Goal: Transaction & Acquisition: Purchase product/service

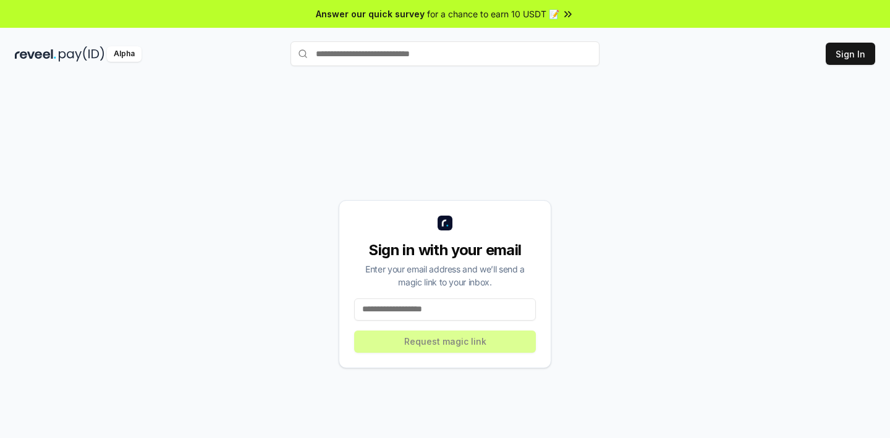
click at [416, 312] on input at bounding box center [445, 309] width 182 height 22
type input "**********"
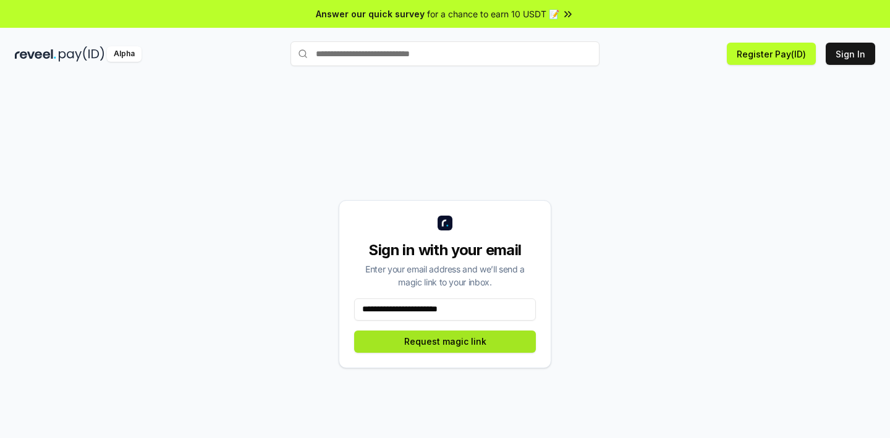
click at [408, 339] on button "Request magic link" at bounding box center [445, 342] width 182 height 22
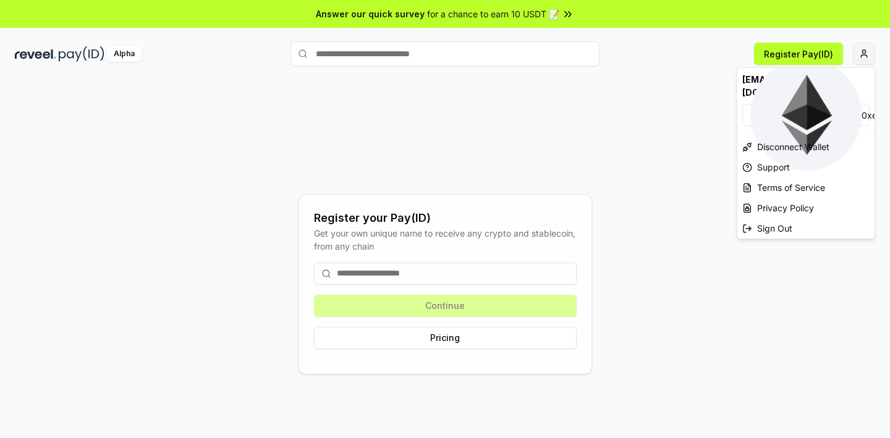
click at [869, 51] on html "Answer our quick survey for a chance to earn 10 USDT 📝 Alpha Register Pay(ID) R…" at bounding box center [445, 219] width 890 height 438
click at [88, 56] on html "Answer our quick survey for a chance to earn 10 USDT 📝 Alpha Register Pay(ID) R…" at bounding box center [445, 219] width 890 height 438
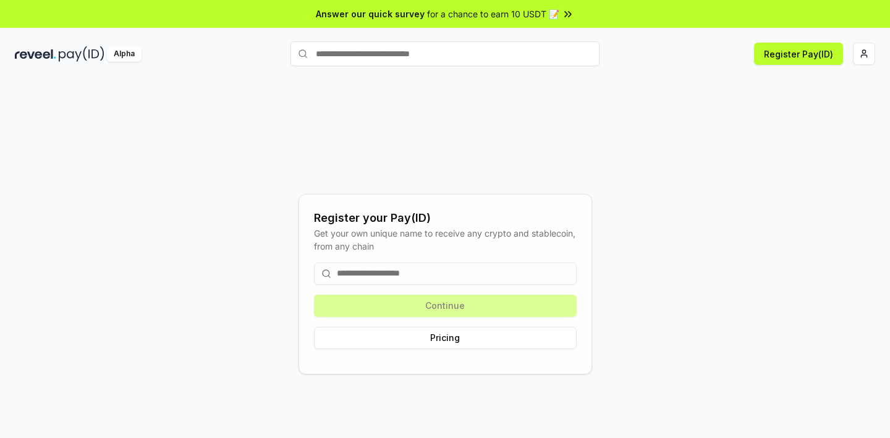
click at [88, 55] on img at bounding box center [82, 53] width 46 height 15
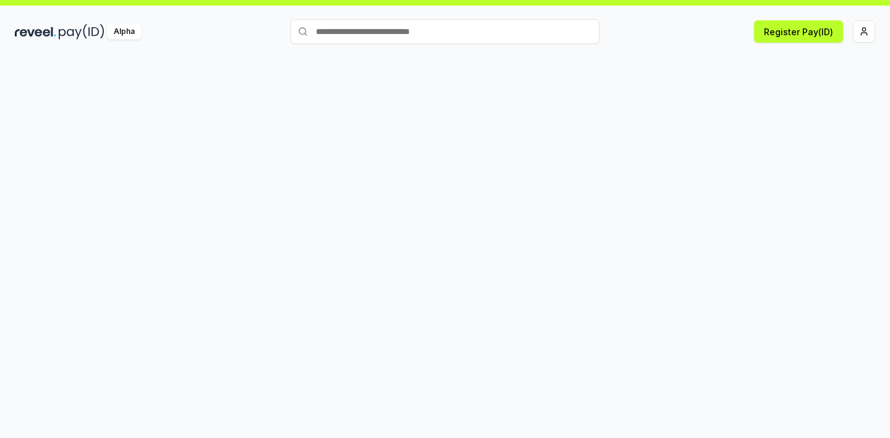
scroll to position [35, 0]
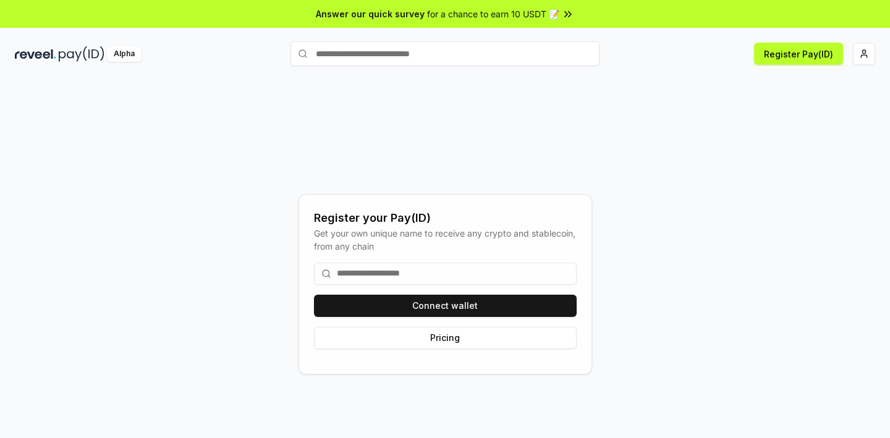
click at [433, 277] on input at bounding box center [445, 274] width 263 height 22
click at [419, 336] on button "Pricing" at bounding box center [445, 338] width 263 height 22
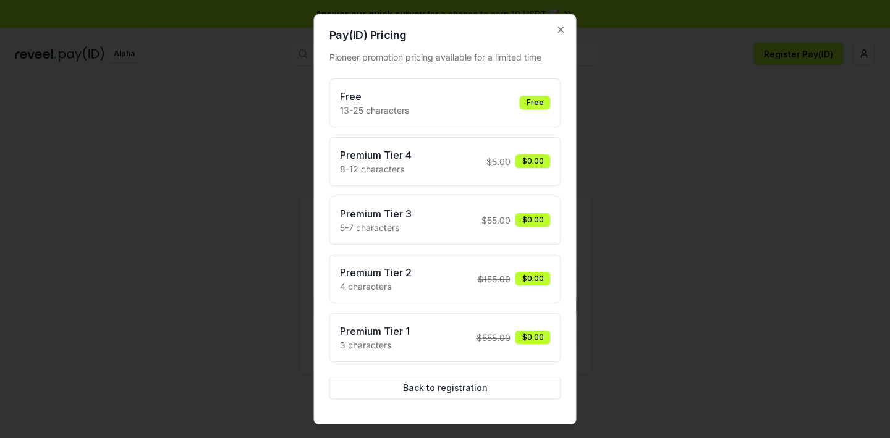
click at [667, 143] on div at bounding box center [445, 219] width 890 height 438
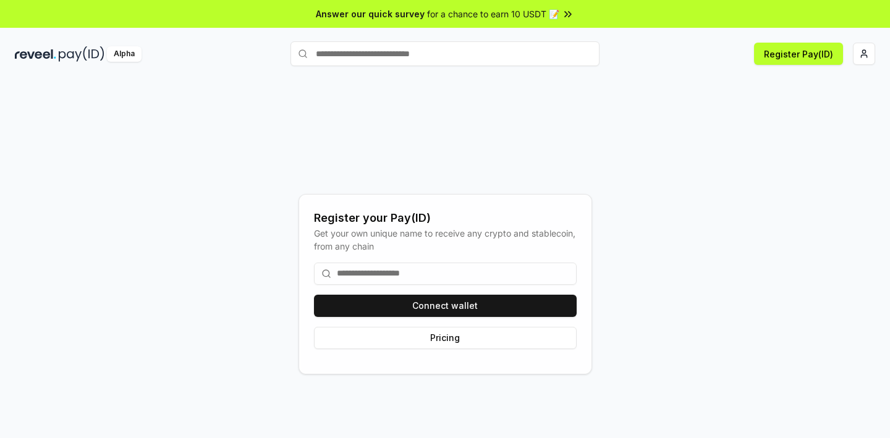
click at [394, 270] on input at bounding box center [445, 274] width 263 height 22
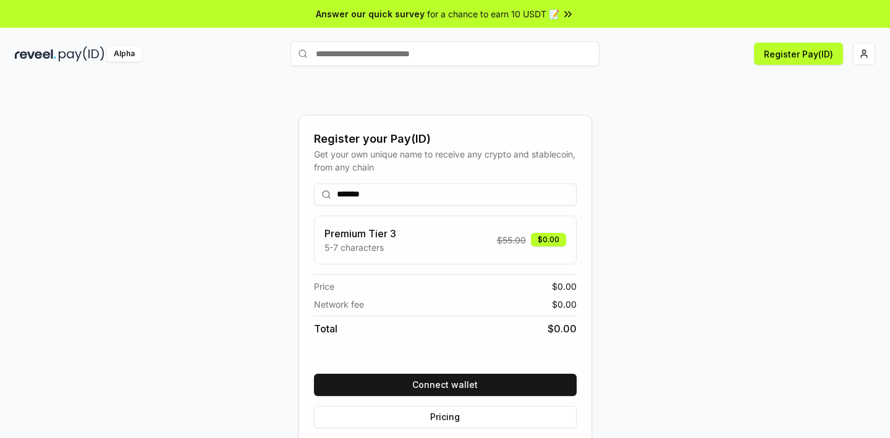
type input "*******"
click at [432, 248] on div "Premium Tier 3 5-7 characters $ 55.00 $0.00" at bounding box center [445, 240] width 242 height 28
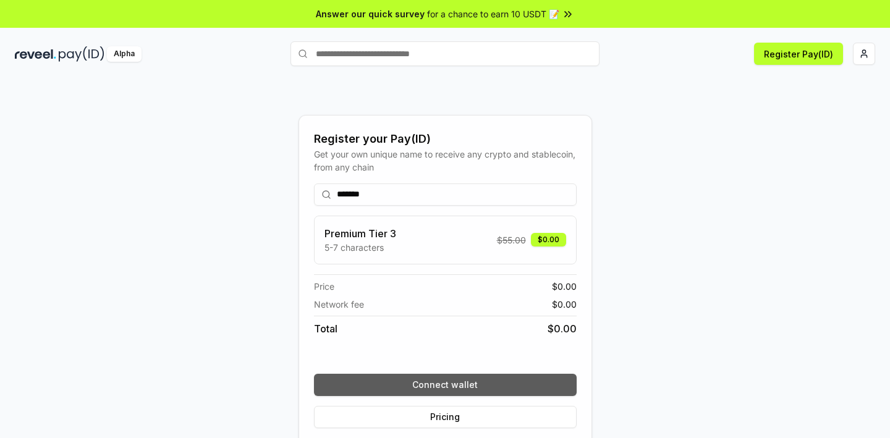
click at [405, 378] on button "Connect wallet" at bounding box center [445, 385] width 263 height 22
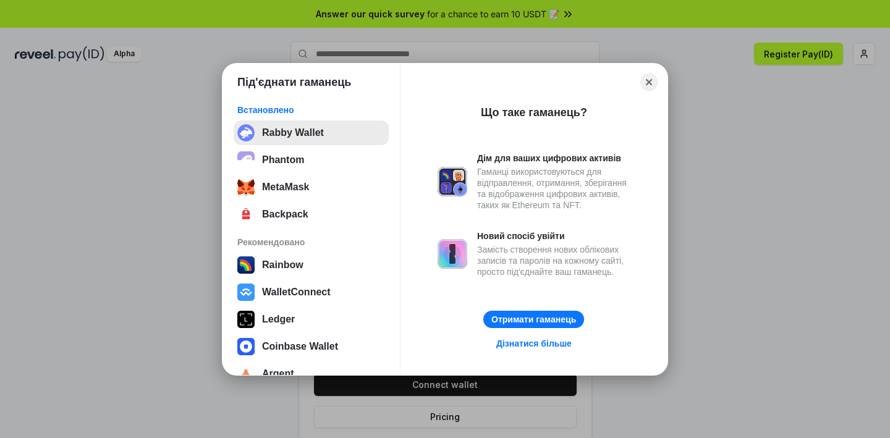
click at [326, 132] on button "Rabby Wallet" at bounding box center [311, 132] width 155 height 25
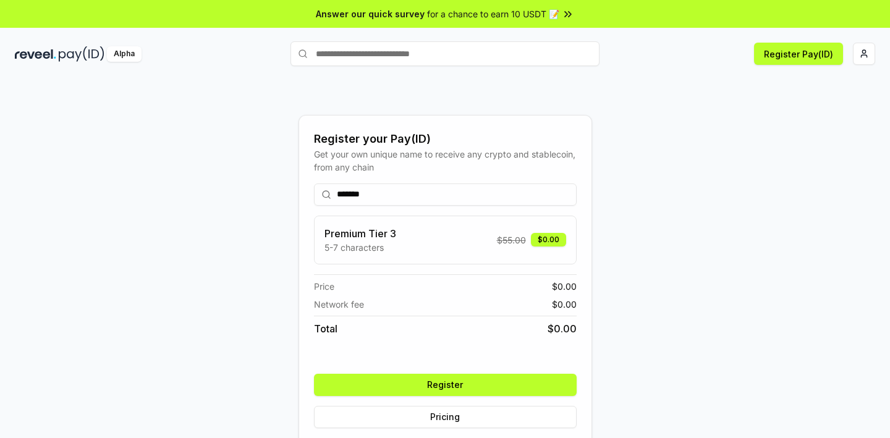
click at [446, 381] on button "Register" at bounding box center [445, 385] width 263 height 22
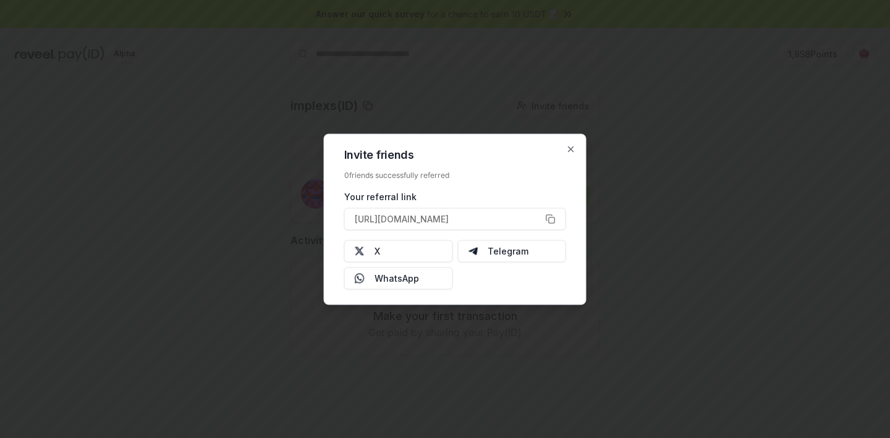
click at [569, 157] on div "Invite friends 0 friends successfully referred Your referral link https://revee…" at bounding box center [455, 218] width 263 height 171
click at [569, 149] on icon "button" at bounding box center [570, 148] width 5 height 5
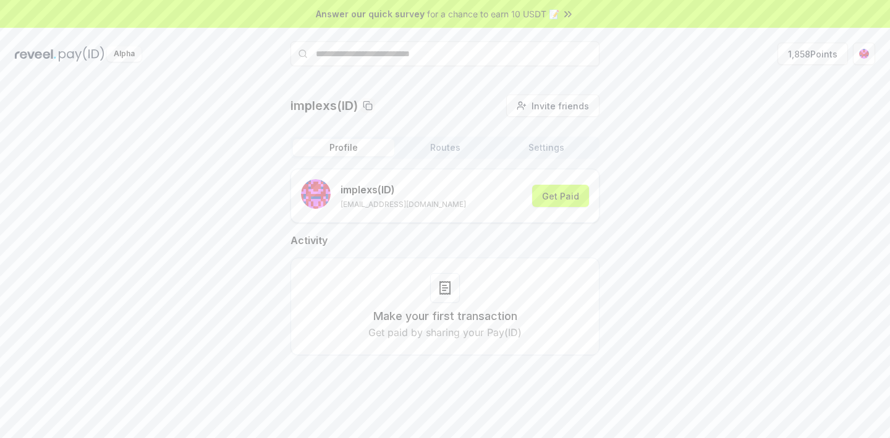
click at [439, 152] on button "Routes" at bounding box center [444, 147] width 101 height 17
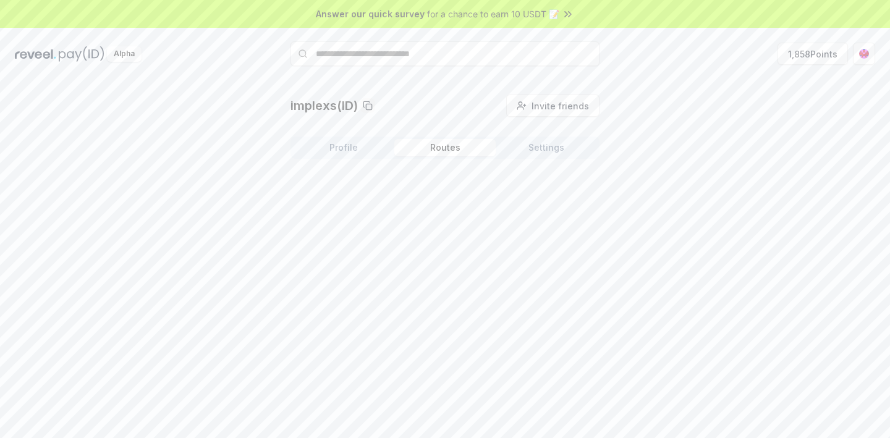
click at [527, 149] on button "Settings" at bounding box center [545, 147] width 101 height 17
click at [361, 148] on button "Profile" at bounding box center [343, 147] width 101 height 17
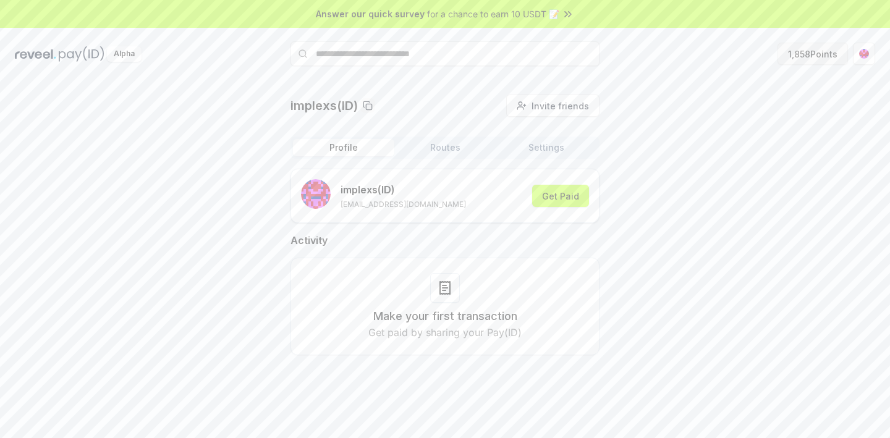
click at [812, 53] on button "1,858 Points" at bounding box center [812, 54] width 70 height 22
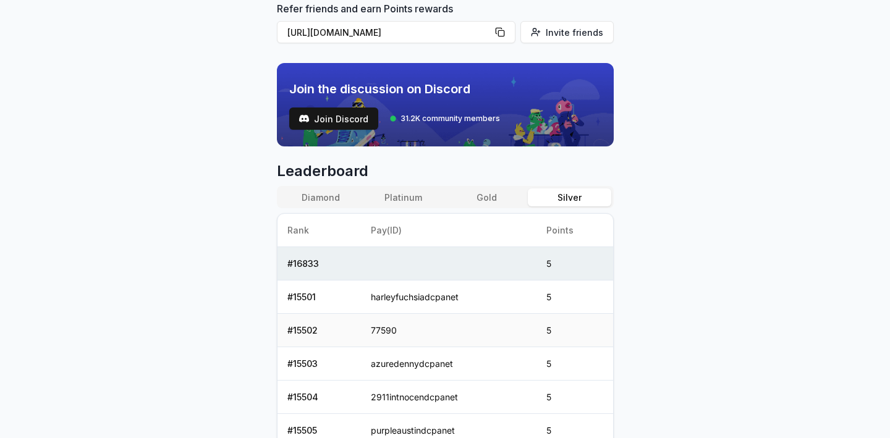
scroll to position [377, 0]
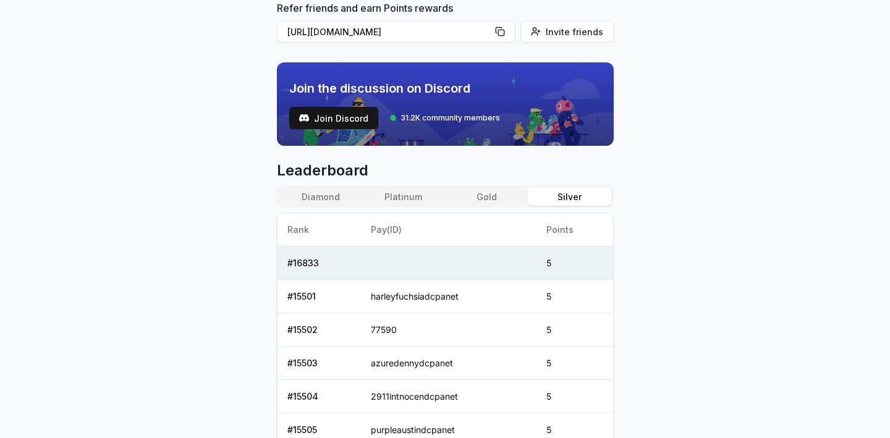
click at [506, 194] on button "Gold" at bounding box center [486, 197] width 83 height 18
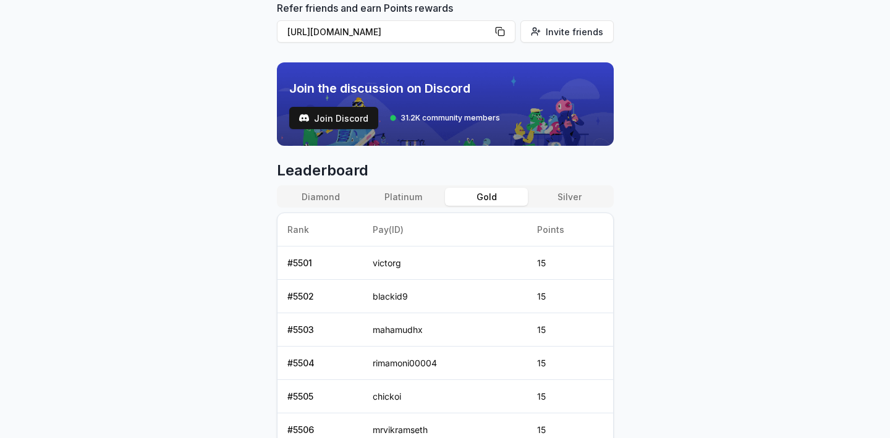
click at [423, 203] on button "Platinum" at bounding box center [403, 197] width 83 height 18
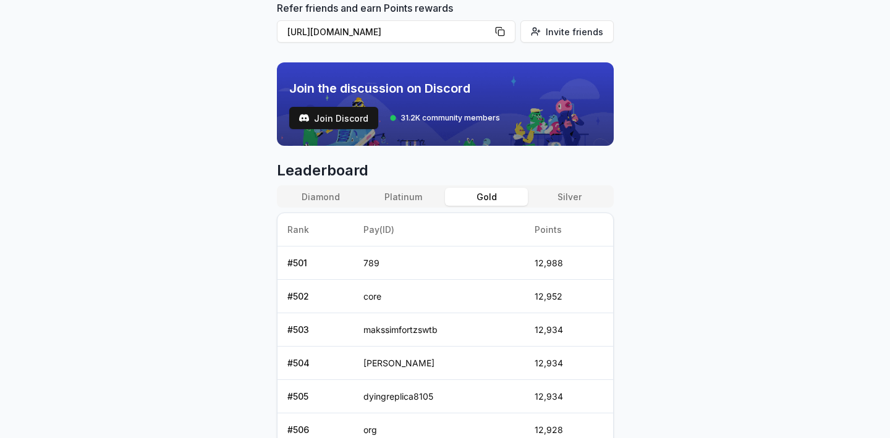
click at [467, 192] on button "Gold" at bounding box center [486, 197] width 83 height 18
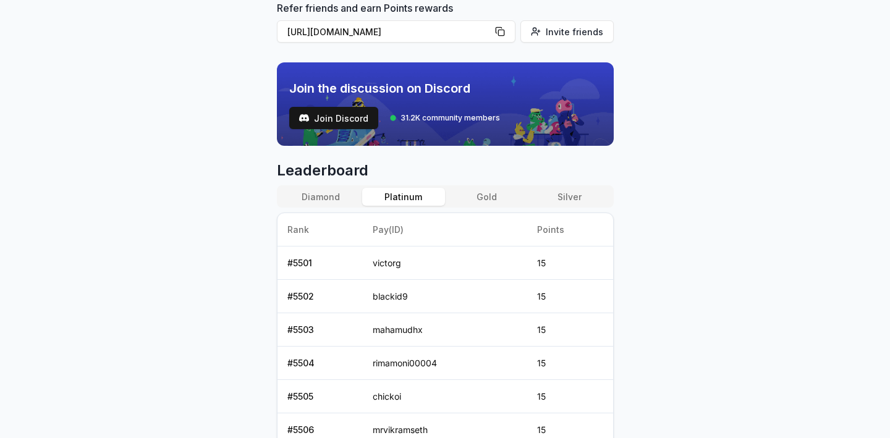
click at [425, 195] on button "Platinum" at bounding box center [403, 197] width 83 height 18
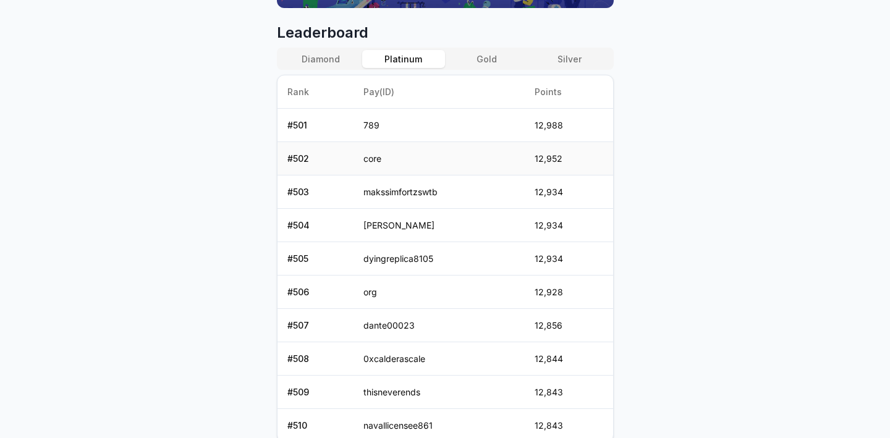
scroll to position [355, 0]
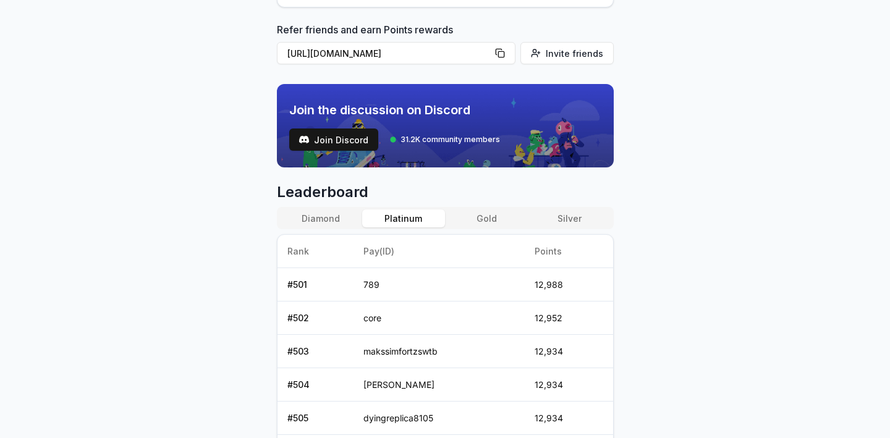
click at [500, 222] on button "Gold" at bounding box center [486, 218] width 83 height 18
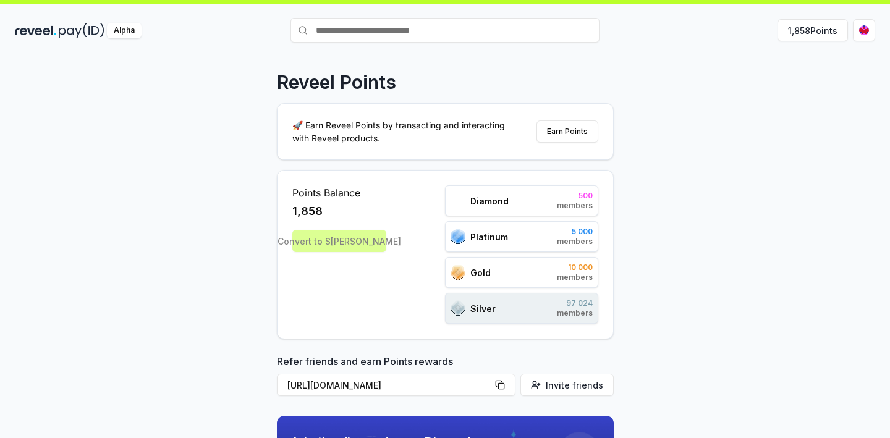
scroll to position [0, 0]
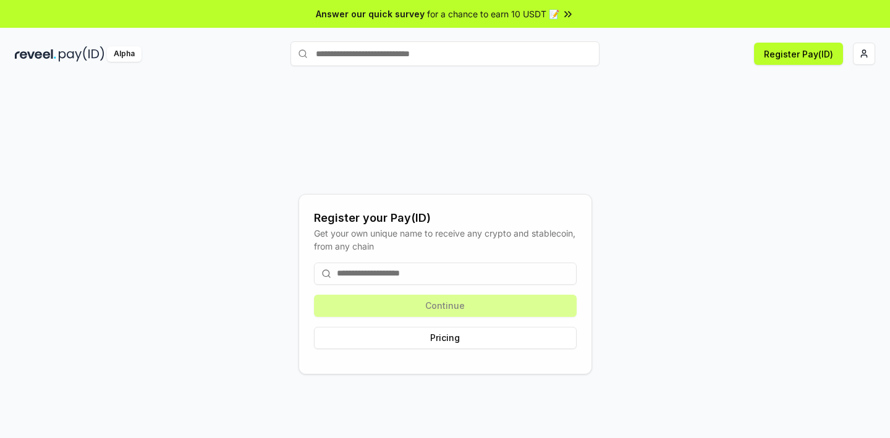
click at [376, 271] on input at bounding box center [445, 274] width 263 height 22
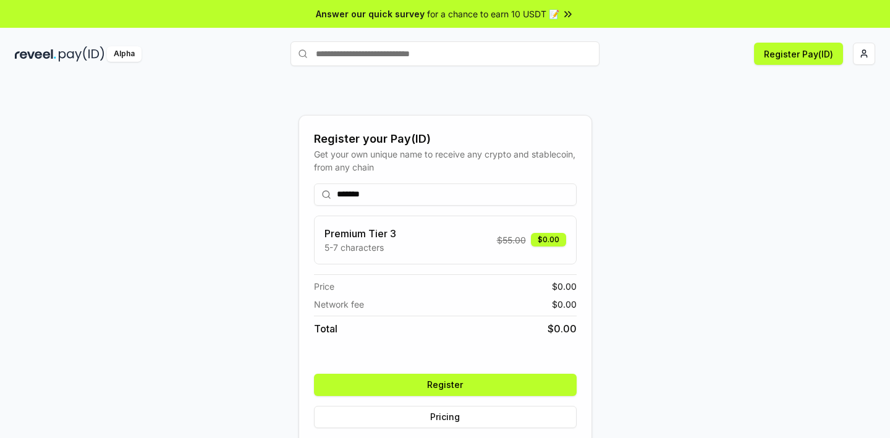
type input "*******"
click at [638, 314] on div "Register your Pay(ID) Get your own unique name to receive any crypto and stable…" at bounding box center [445, 284] width 860 height 379
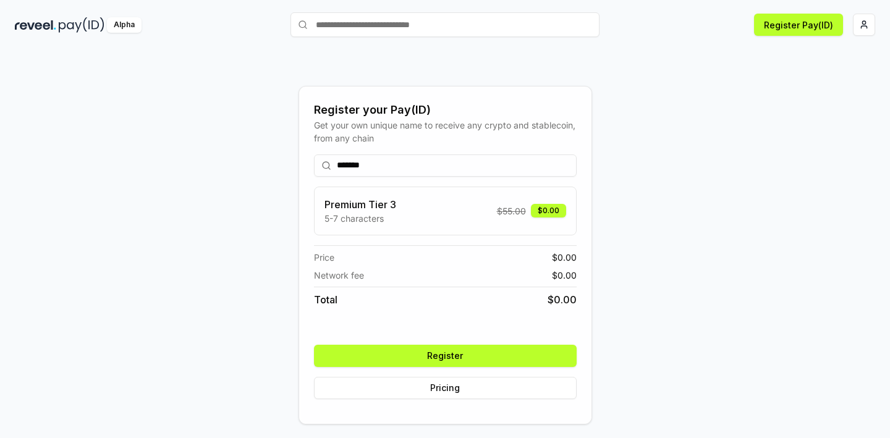
scroll to position [31, 0]
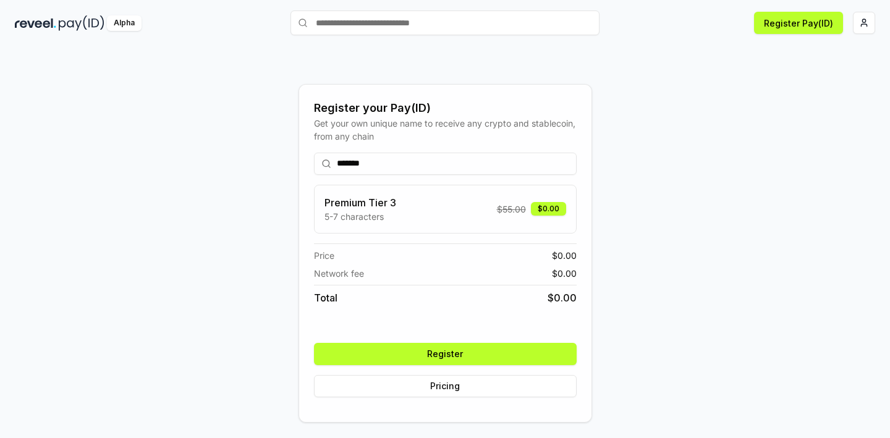
click at [463, 338] on div "******* Premium Tier 3 5-7 characters $ 55.00 $0.00 Price $ 0.00 Network fee $ …" at bounding box center [445, 275] width 263 height 264
click at [463, 341] on div "******* Premium Tier 3 5-7 characters $ 55.00 $0.00 Price $ 0.00 Network fee $ …" at bounding box center [445, 275] width 263 height 264
click at [460, 345] on button "Register" at bounding box center [445, 354] width 263 height 22
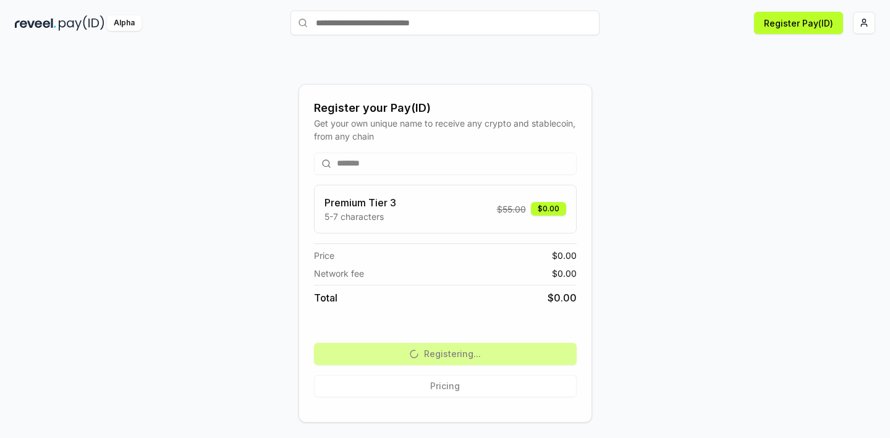
scroll to position [0, 0]
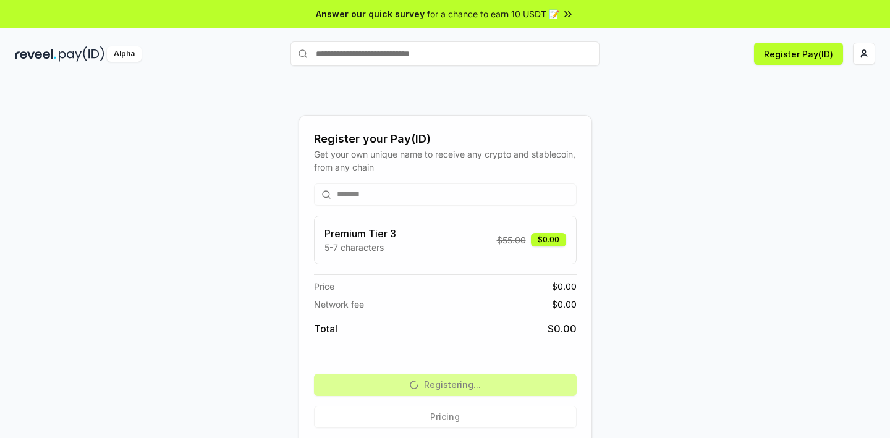
click at [86, 55] on img at bounding box center [82, 53] width 46 height 15
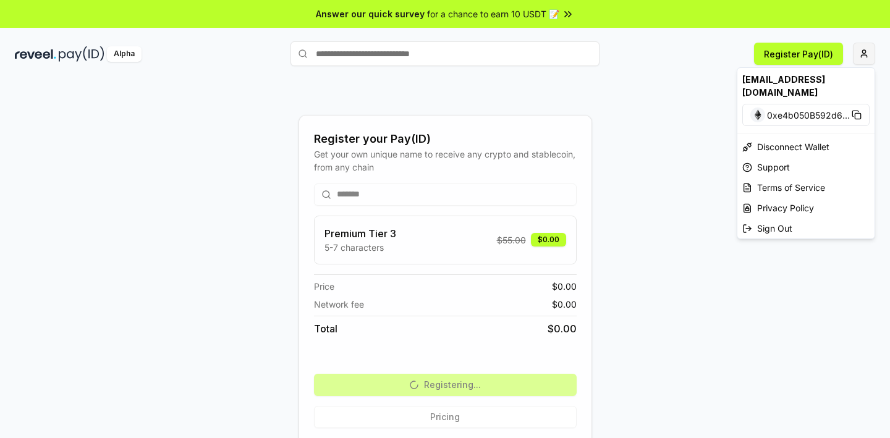
click at [867, 64] on html "Answer our quick survey for a chance to earn 10 USDT 📝 Alpha Register Pay(ID) R…" at bounding box center [445, 219] width 890 height 438
click at [812, 84] on div "[EMAIL_ADDRESS][DOMAIN_NAME]" at bounding box center [805, 86] width 137 height 36
click at [801, 53] on html "Answer our quick survey for a chance to earn 10 USDT 📝 Alpha Register Pay(ID) R…" at bounding box center [445, 219] width 890 height 438
click at [864, 45] on html "Answer our quick survey for a chance to earn 10 USDT 📝 Alpha Register Pay(ID) R…" at bounding box center [445, 219] width 890 height 438
click at [805, 82] on div "[EMAIL_ADDRESS][DOMAIN_NAME]" at bounding box center [805, 86] width 137 height 36
